Goal: Navigation & Orientation: Find specific page/section

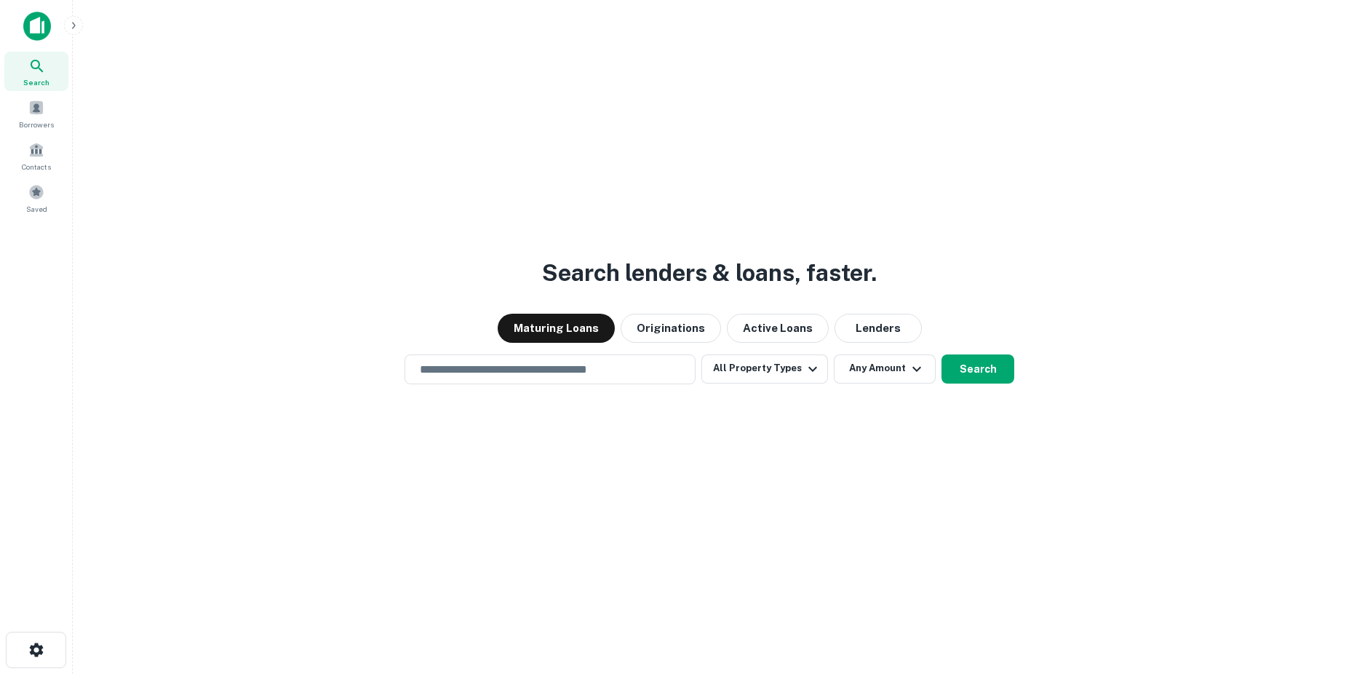
click at [77, 28] on icon "button" at bounding box center [74, 26] width 12 height 12
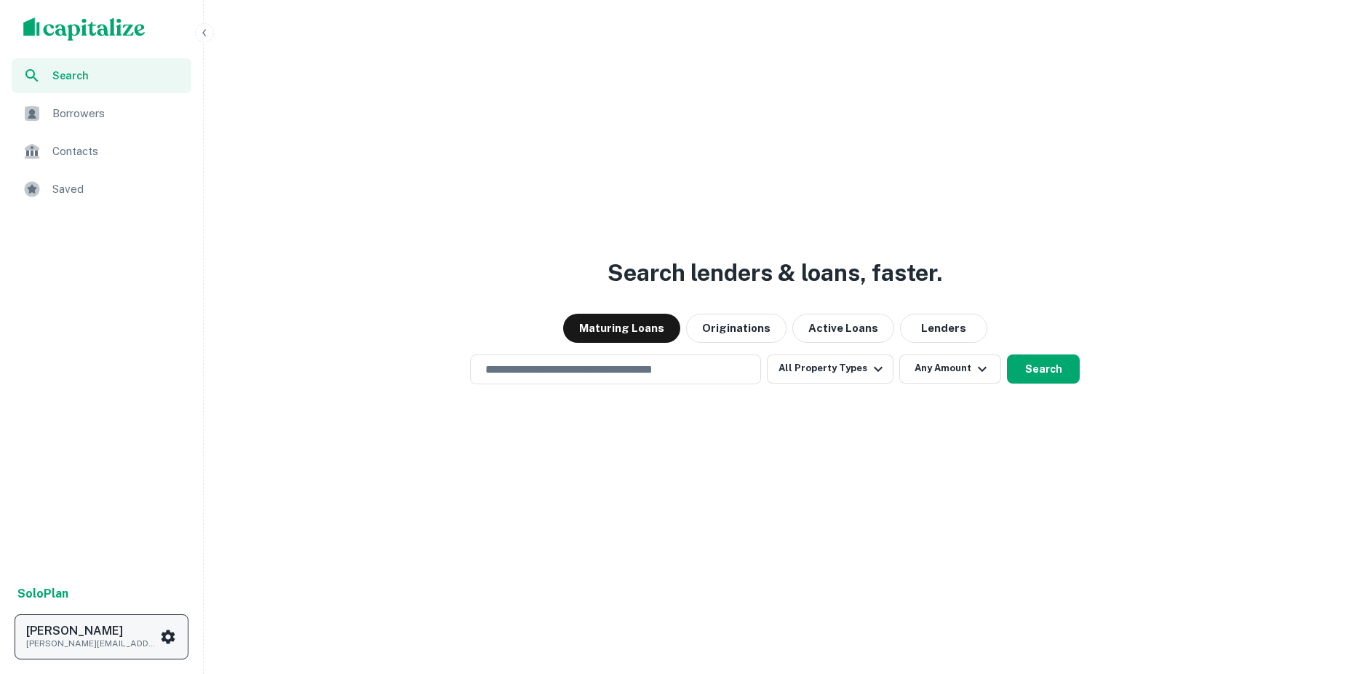
click at [166, 637] on icon "scrollable content" at bounding box center [167, 636] width 17 height 17
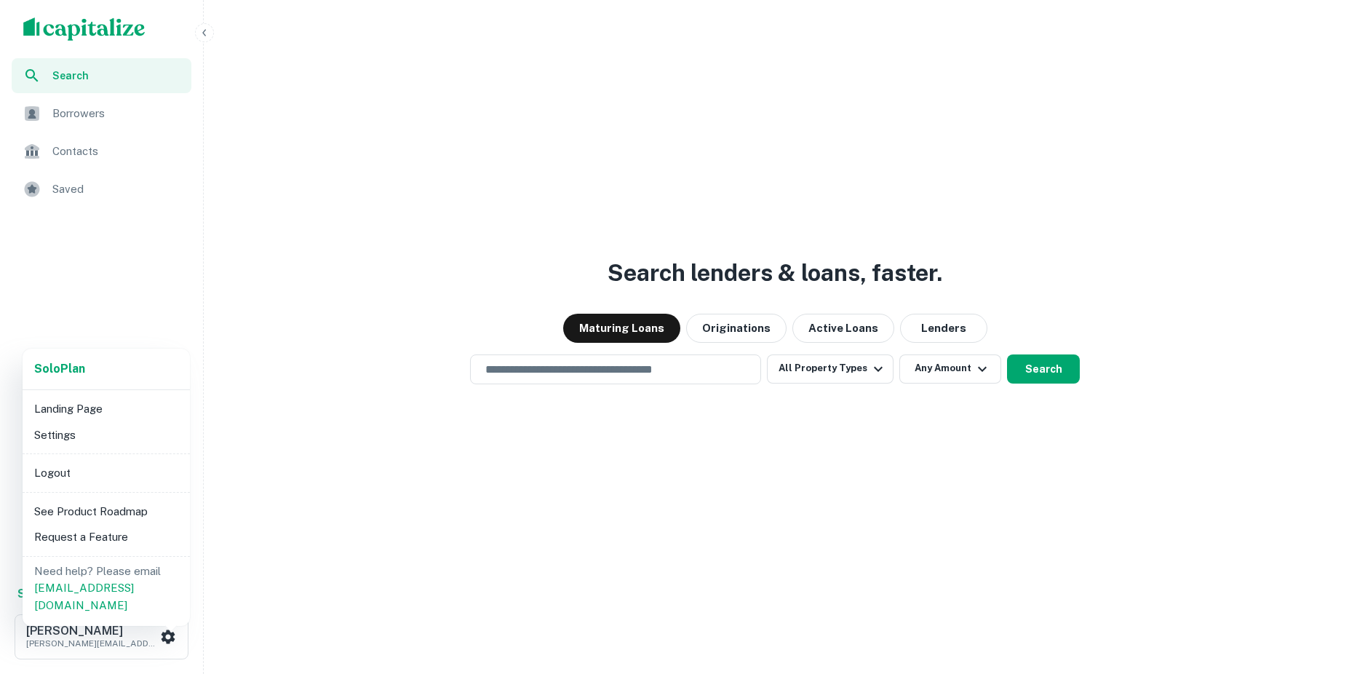
click at [83, 411] on li "Landing Page" at bounding box center [106, 409] width 156 height 26
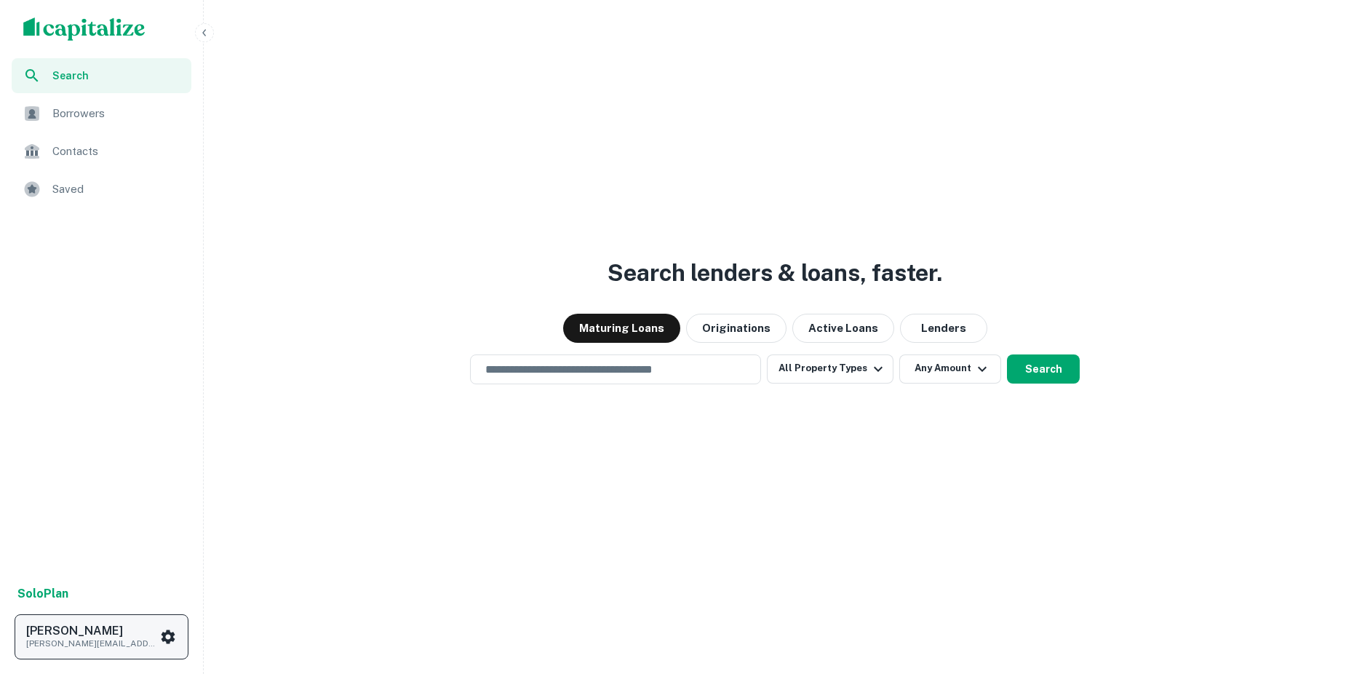
click at [170, 629] on icon "scrollable content" at bounding box center [167, 636] width 17 height 17
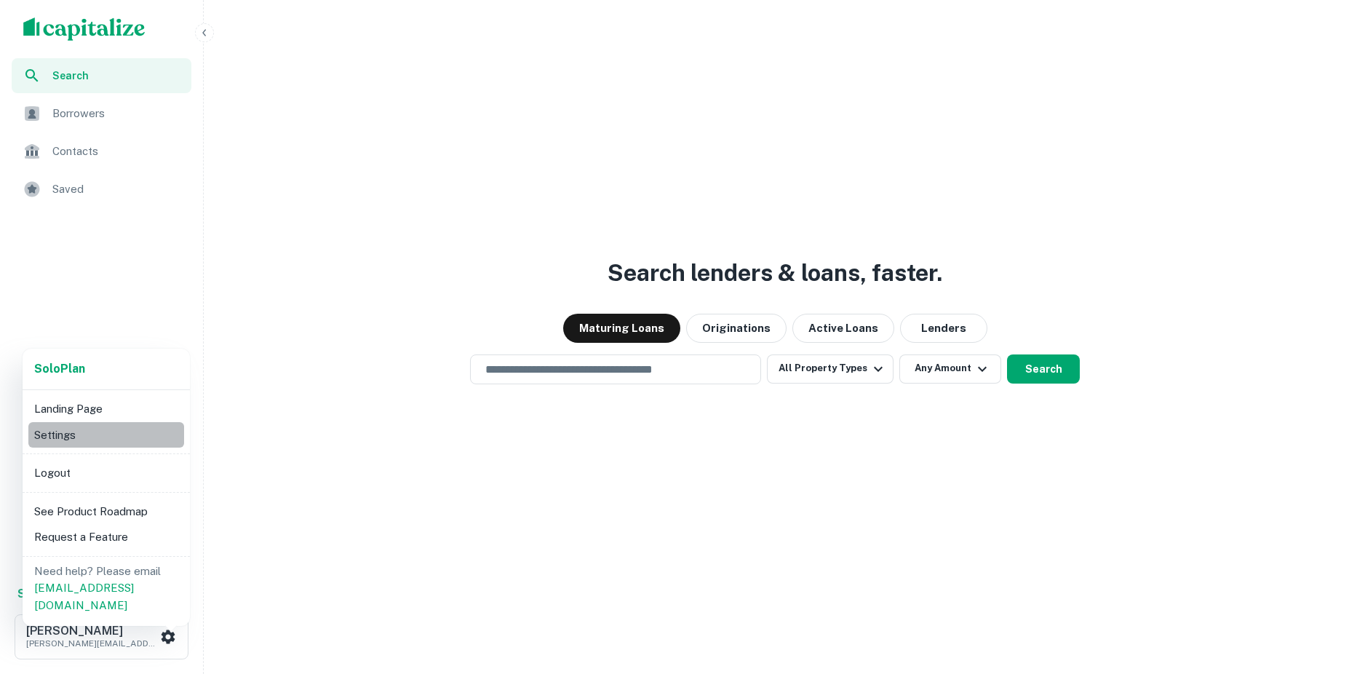
click at [63, 430] on li "Settings" at bounding box center [106, 435] width 156 height 26
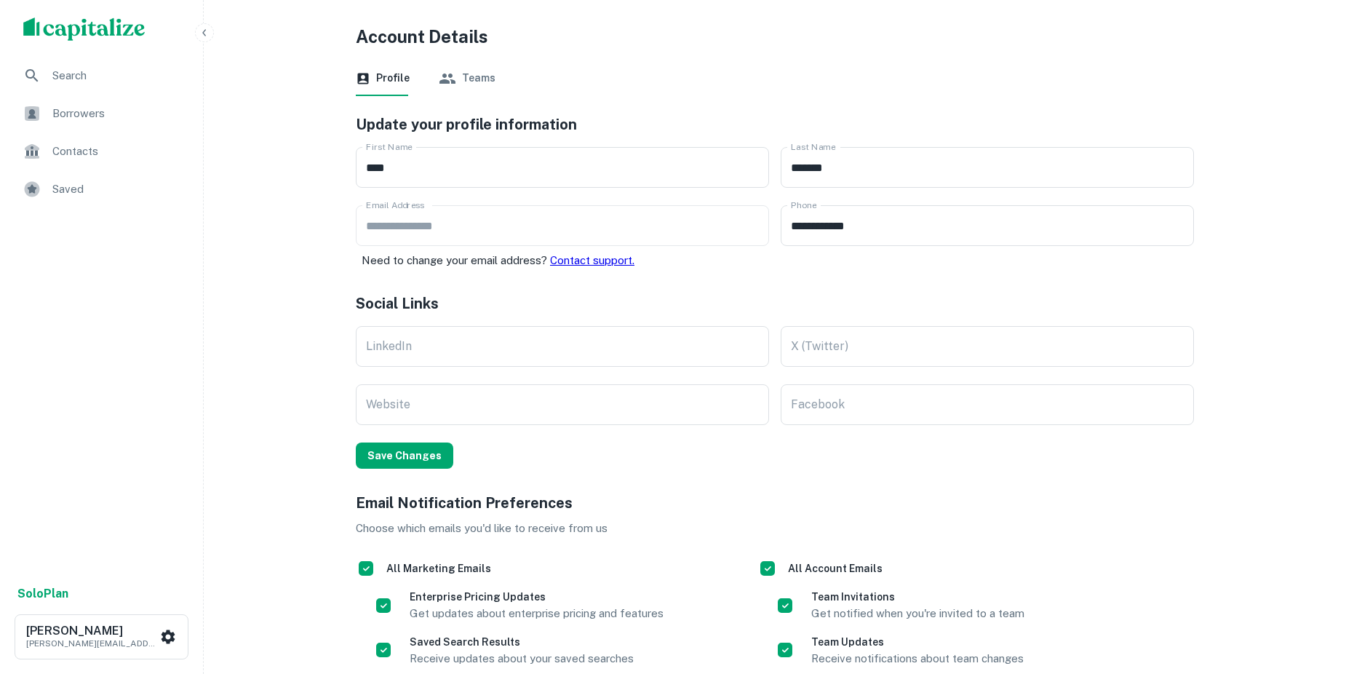
click at [87, 25] on img "scrollable content" at bounding box center [84, 28] width 122 height 23
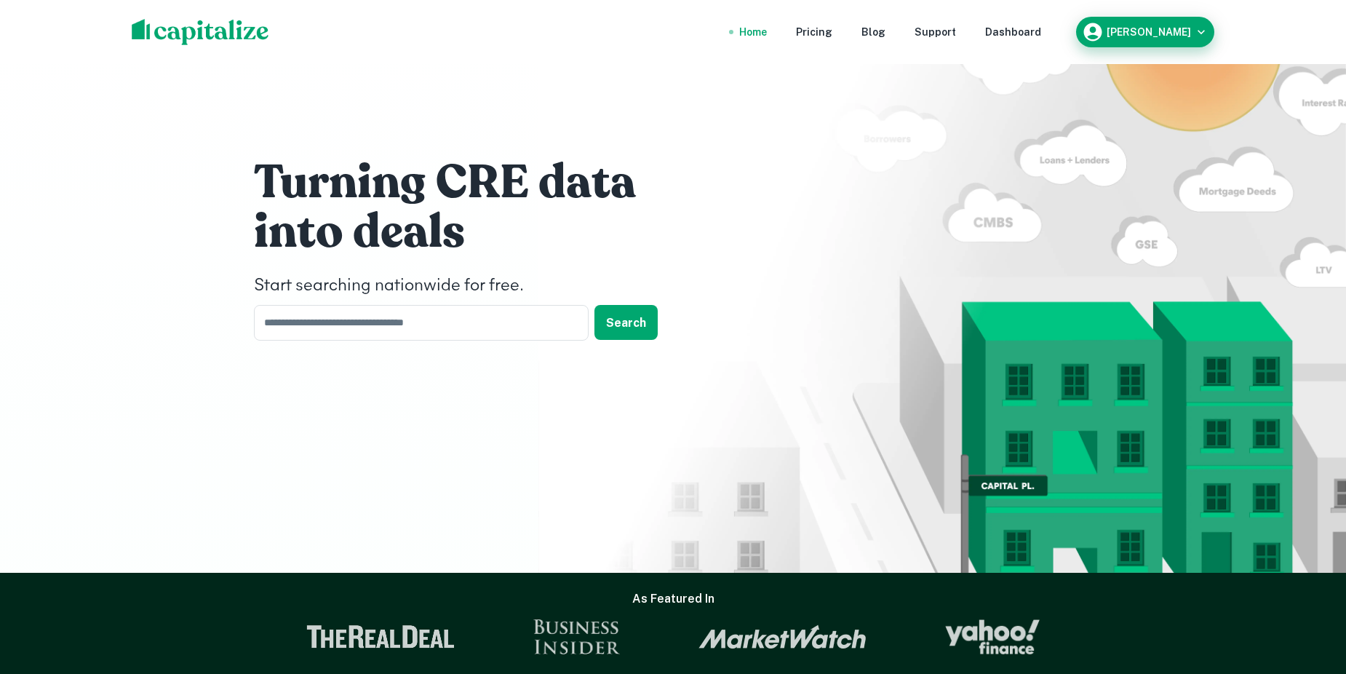
click at [1142, 33] on h6 "[PERSON_NAME]" at bounding box center [1149, 32] width 84 height 10
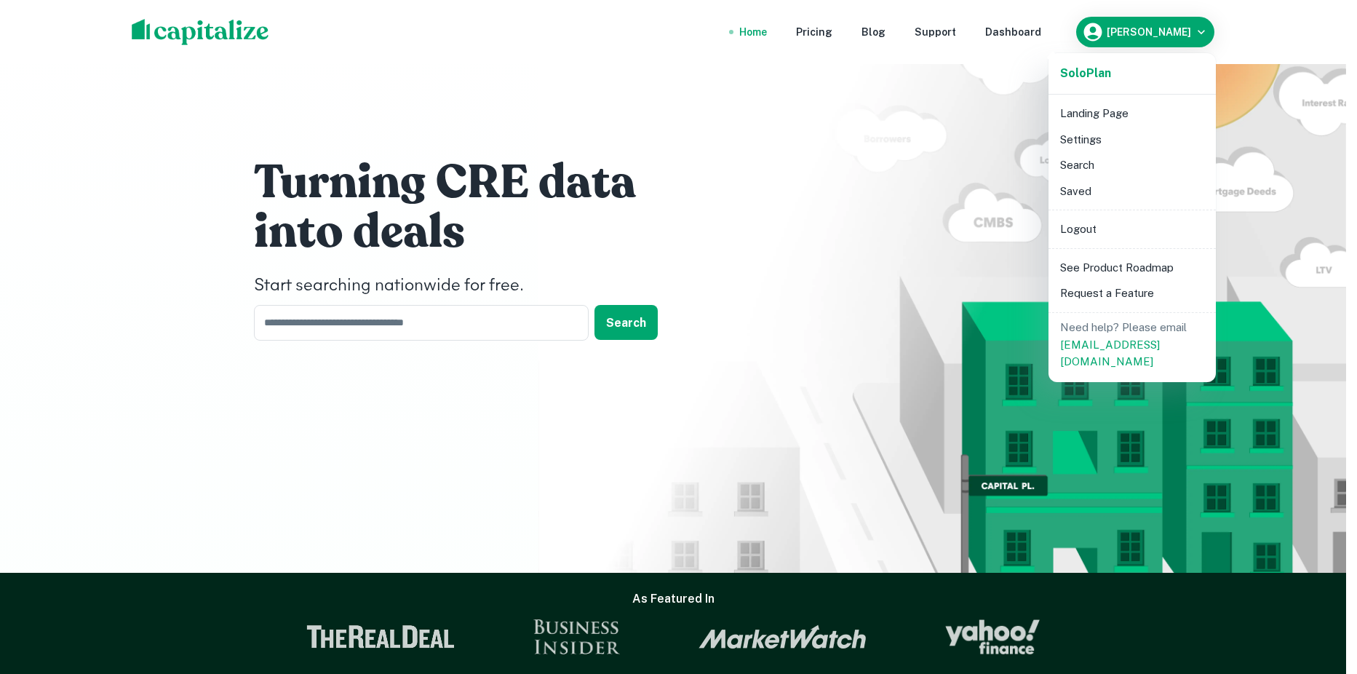
click at [1099, 116] on li "Landing Page" at bounding box center [1132, 113] width 156 height 26
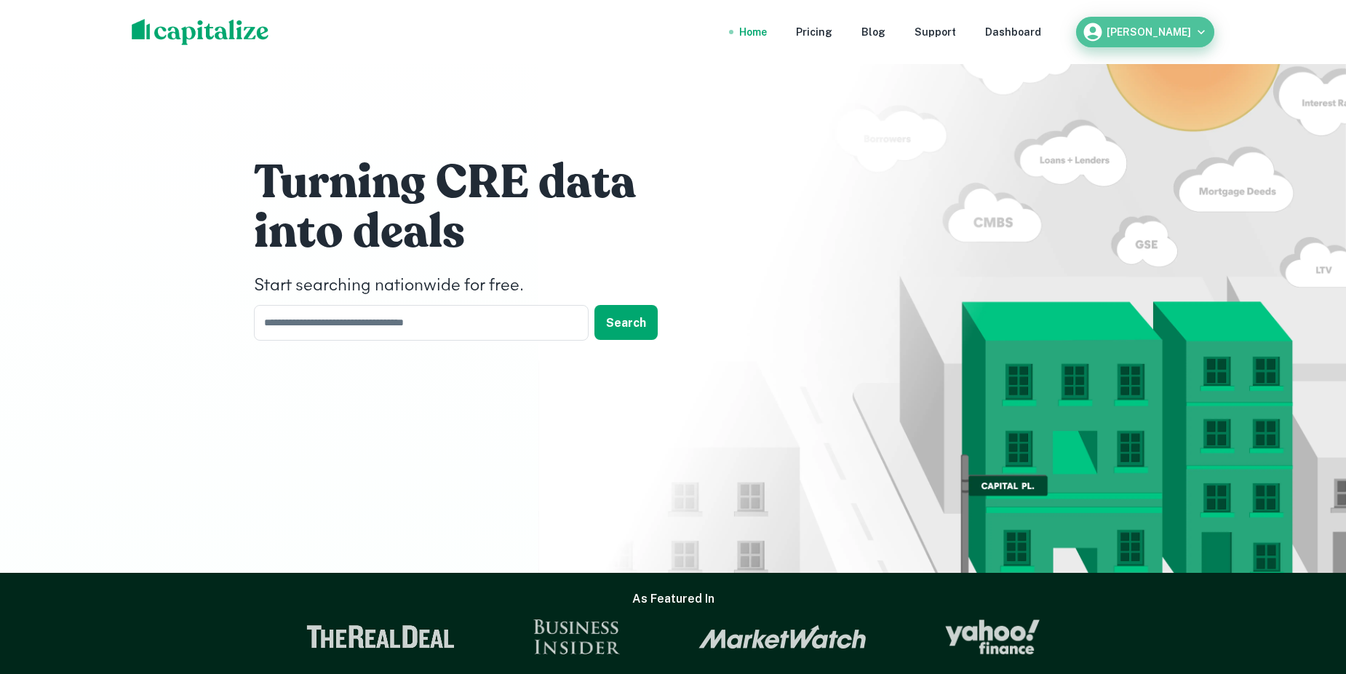
click at [1181, 34] on h6 "[PERSON_NAME]" at bounding box center [1149, 32] width 84 height 10
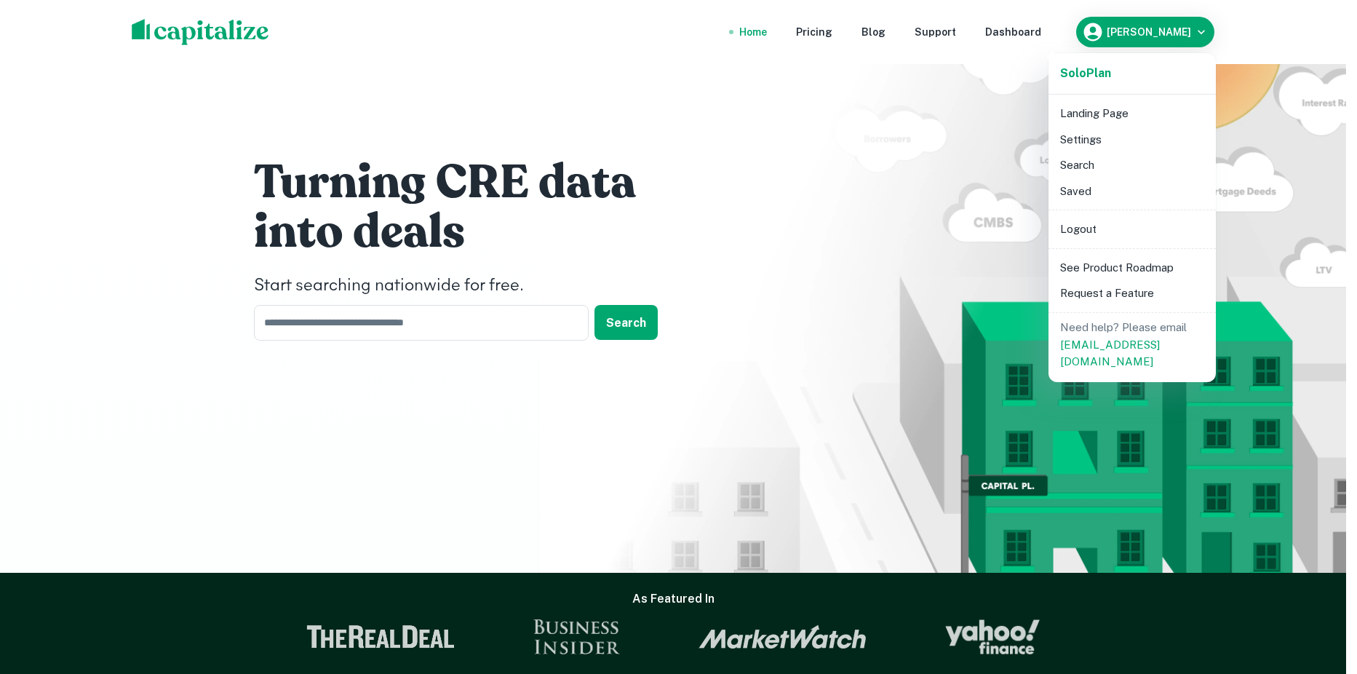
click at [812, 60] on div at bounding box center [678, 337] width 1357 height 674
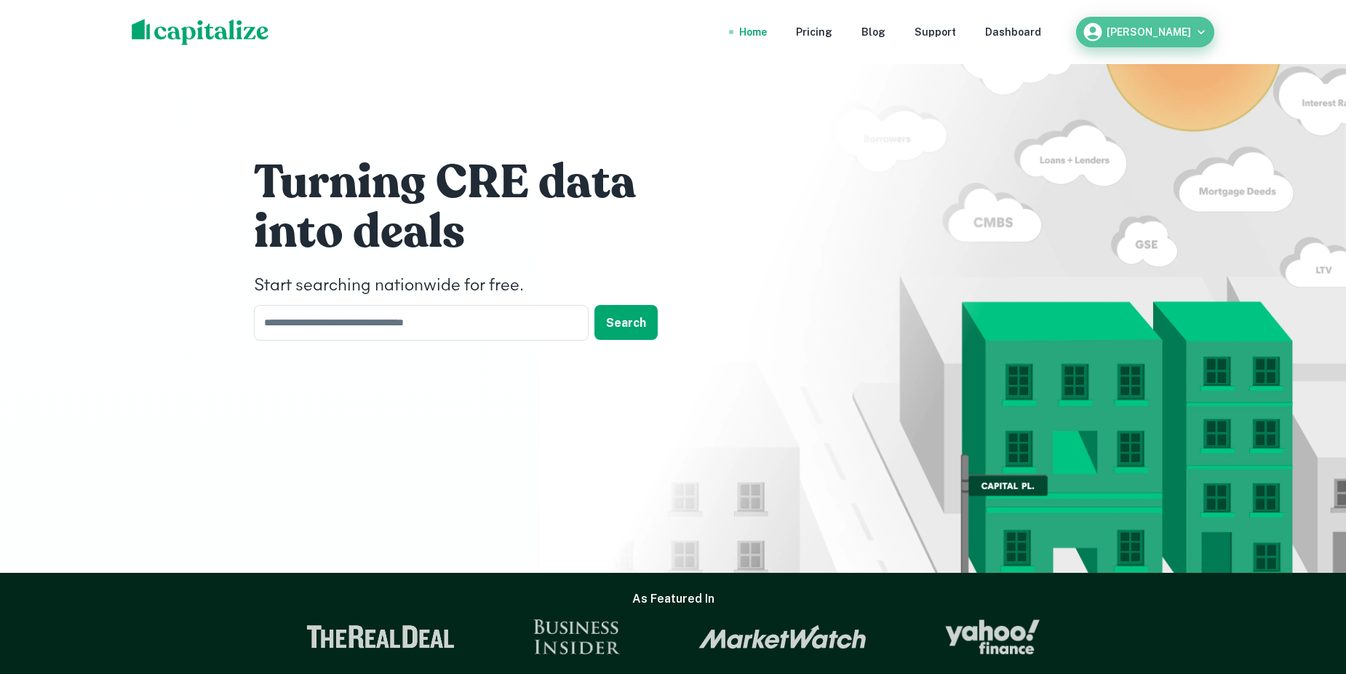
click at [1170, 37] on div "[PERSON_NAME]" at bounding box center [1145, 32] width 127 height 22
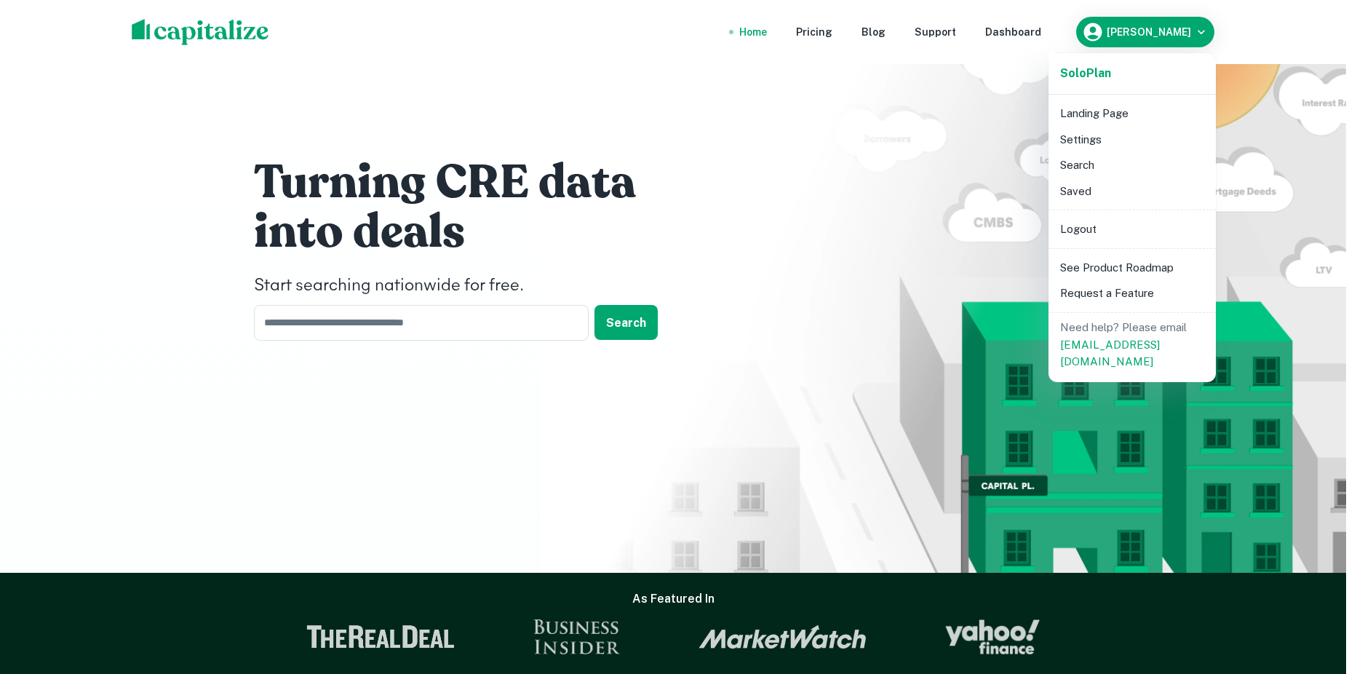
click at [1083, 160] on li "Search" at bounding box center [1132, 165] width 156 height 26
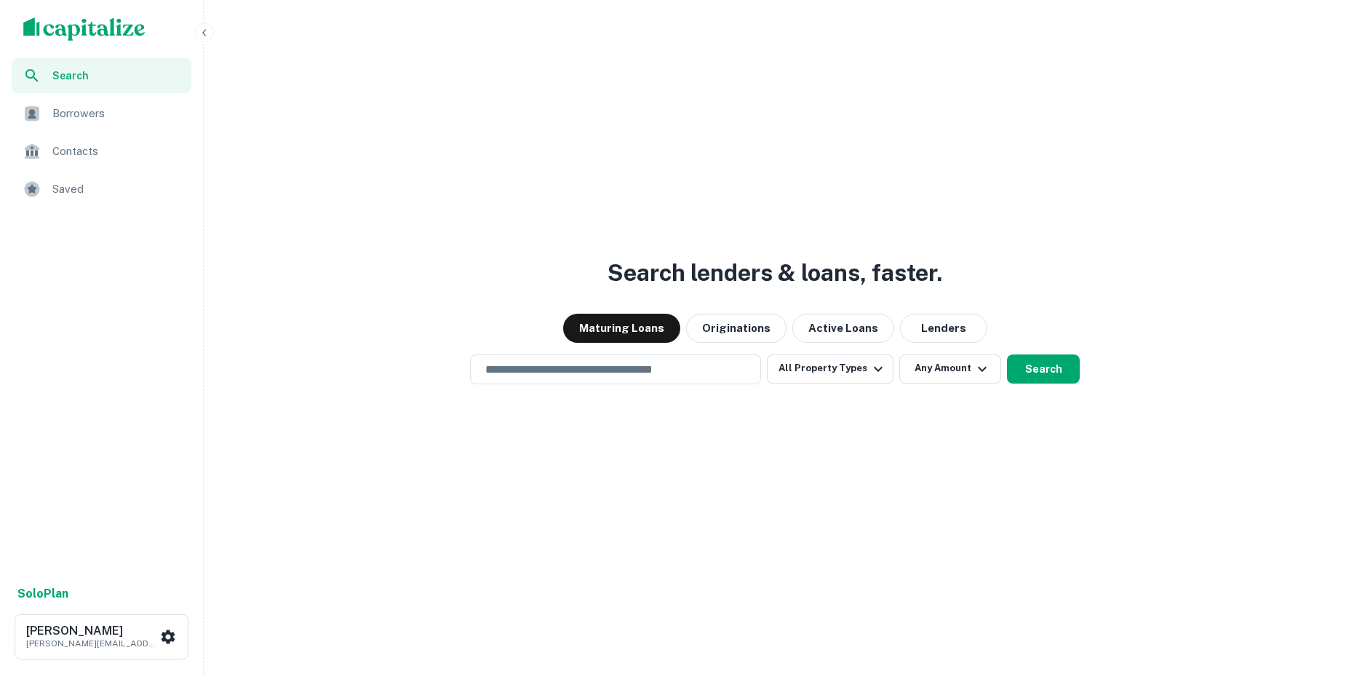
drag, startPoint x: 263, startPoint y: 1, endPoint x: 526, endPoint y: 490, distance: 554.7
click at [527, 490] on div "Search lenders & loans, faster. Maturing Loans Originations Active Loans Lender…" at bounding box center [775, 372] width 1131 height 674
click at [696, 494] on div "Search lenders & loans, faster. Maturing Loans Originations Active Loans Lender…" at bounding box center [775, 372] width 1131 height 674
